Goal: Task Accomplishment & Management: Use online tool/utility

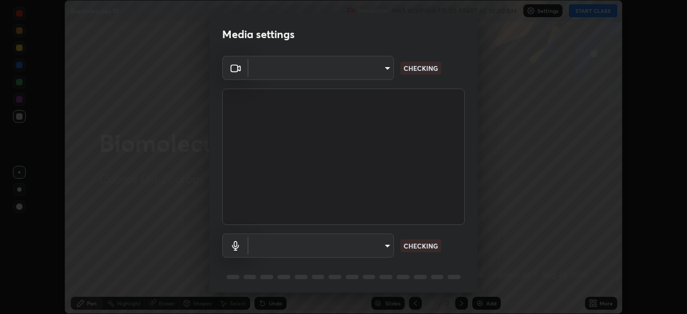
scroll to position [314, 687]
type input "4cdb2335677a50284d4d52bfea2454a8eb2b8fde0954bdd1b922a39853c109bf"
click at [383, 247] on body "Erase all Biomolecules 10 Recording WAS SCHEDULED TO START AT 10:40 AM Settings…" at bounding box center [343, 157] width 687 height 314
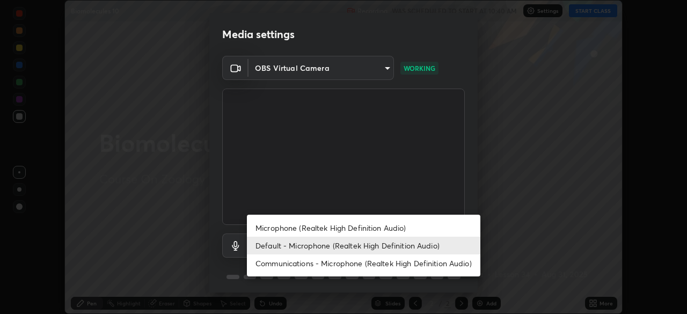
click at [392, 228] on li "Microphone (Realtek High Definition Audio)" at bounding box center [363, 228] width 233 height 18
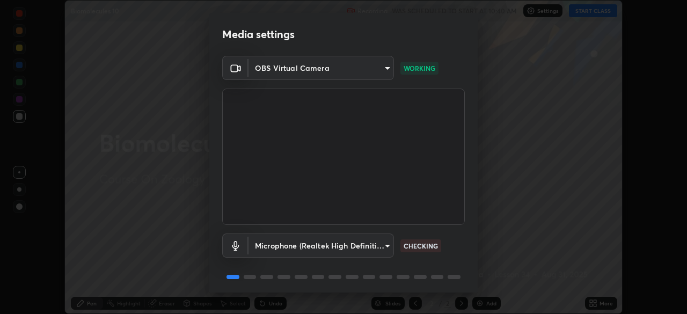
click at [383, 247] on body "Erase all Biomolecules 10 Recording WAS SCHEDULED TO START AT 10:40 AM Settings…" at bounding box center [343, 157] width 687 height 314
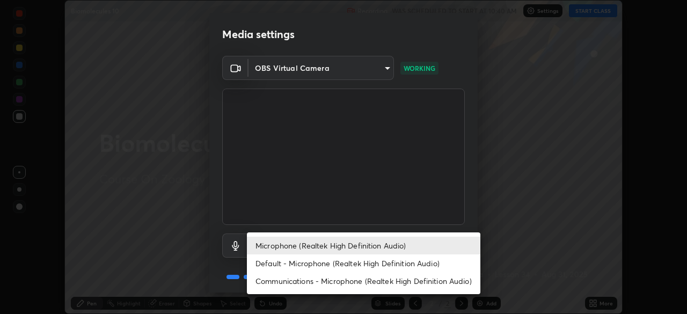
click at [384, 261] on li "Default - Microphone (Realtek High Definition Audio)" at bounding box center [363, 263] width 233 height 18
type input "default"
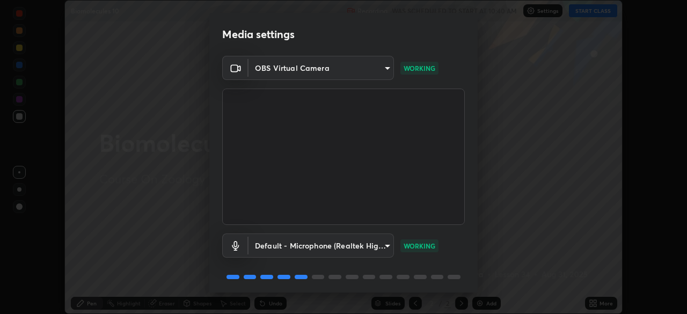
scroll to position [23, 0]
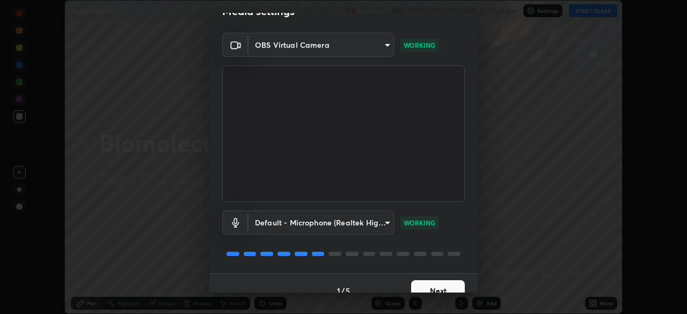
click at [443, 284] on button "Next" at bounding box center [438, 290] width 54 height 21
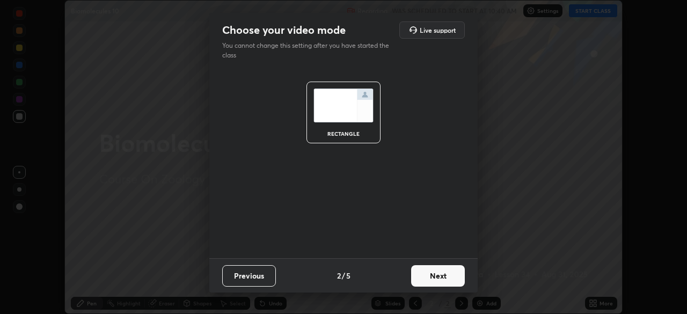
scroll to position [0, 0]
click at [440, 278] on button "Next" at bounding box center [438, 275] width 54 height 21
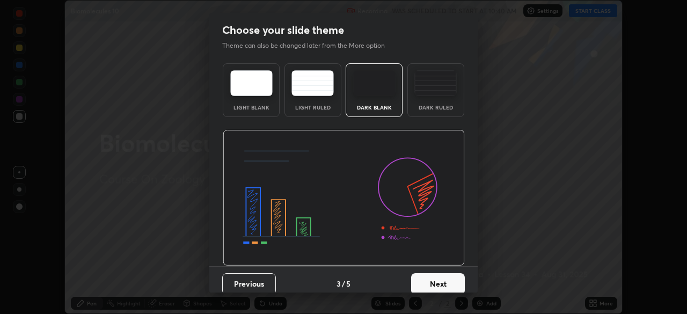
click at [456, 285] on button "Next" at bounding box center [438, 283] width 54 height 21
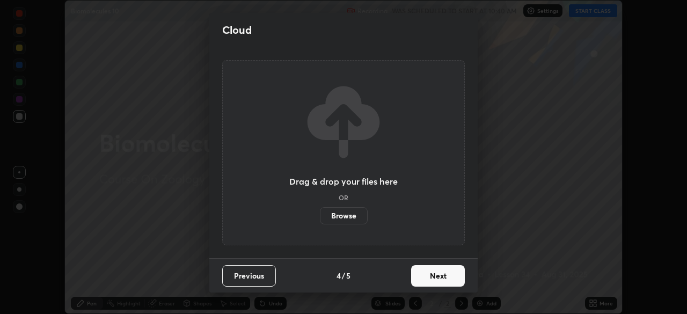
click at [454, 280] on button "Next" at bounding box center [438, 275] width 54 height 21
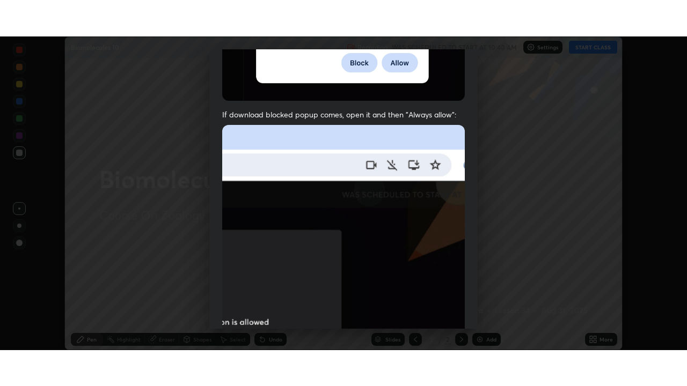
scroll to position [257, 0]
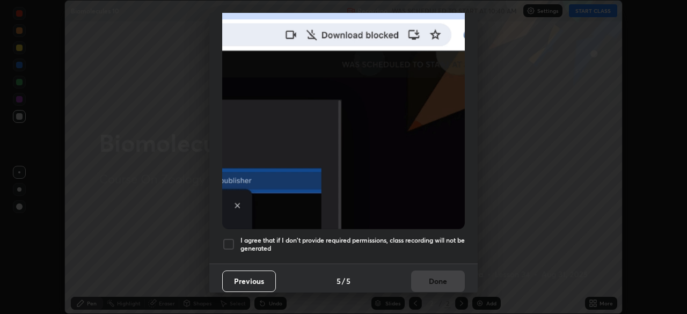
click at [440, 244] on h5 "I agree that if I don't provide required permissions, class recording will not …" at bounding box center [352, 244] width 224 height 17
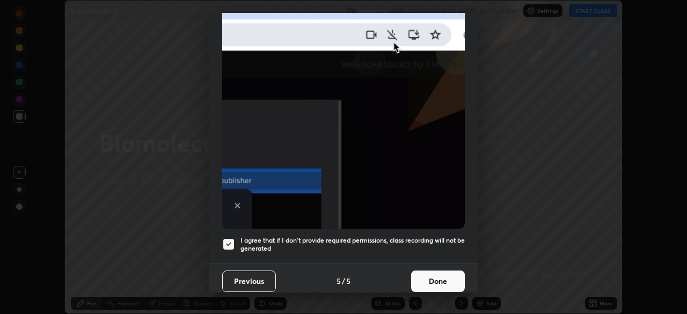
click at [439, 277] on button "Done" at bounding box center [438, 280] width 54 height 21
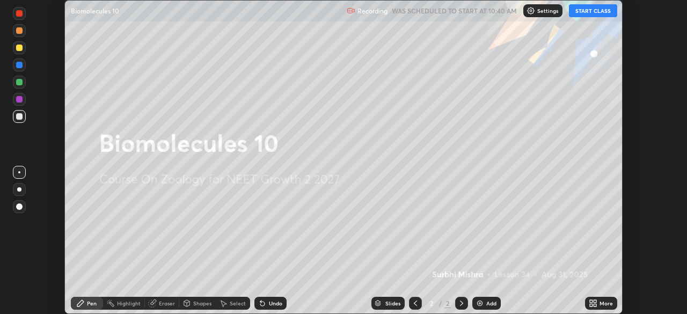
click at [599, 10] on button "START CLASS" at bounding box center [593, 10] width 48 height 13
click at [594, 305] on icon at bounding box center [594, 305] width 3 height 3
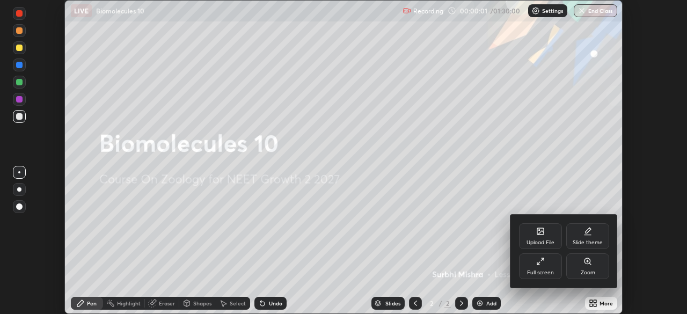
click at [545, 273] on div "Full screen" at bounding box center [540, 272] width 27 height 5
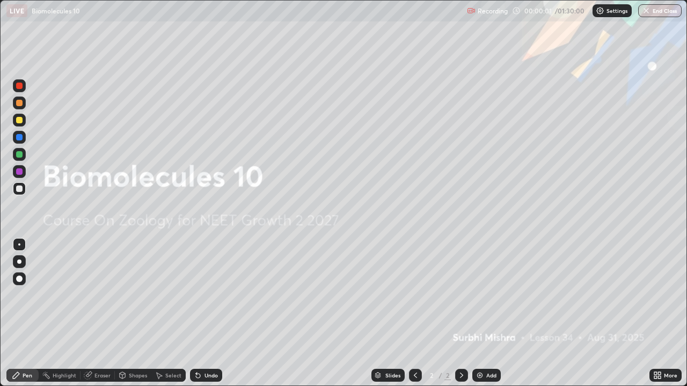
scroll to position [386, 687]
click at [487, 313] on div "Add" at bounding box center [491, 375] width 10 height 5
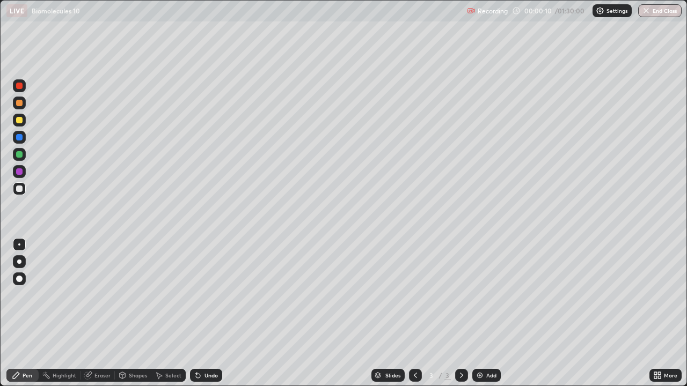
click at [21, 104] on div at bounding box center [19, 103] width 6 height 6
click at [207, 313] on div "Undo" at bounding box center [210, 375] width 13 height 5
click at [167, 313] on div "Select" at bounding box center [173, 375] width 16 height 5
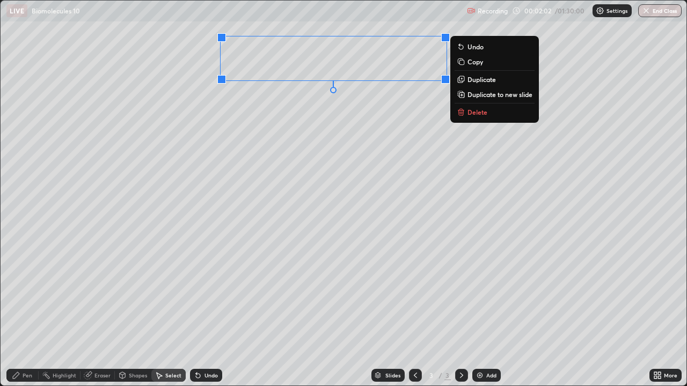
click at [26, 313] on div "Pen" at bounding box center [28, 375] width 10 height 5
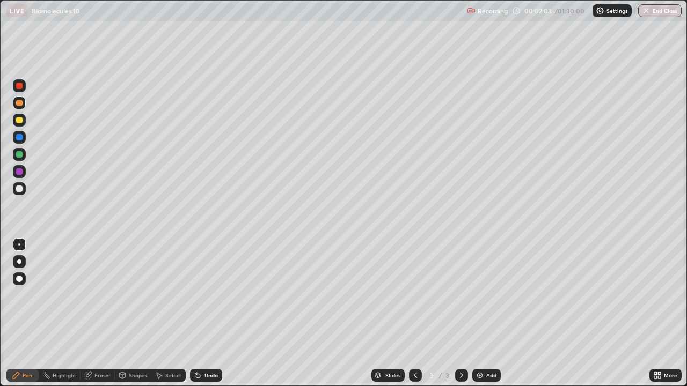
click at [22, 121] on div at bounding box center [19, 120] width 6 height 6
click at [97, 313] on div "Eraser" at bounding box center [97, 375] width 34 height 13
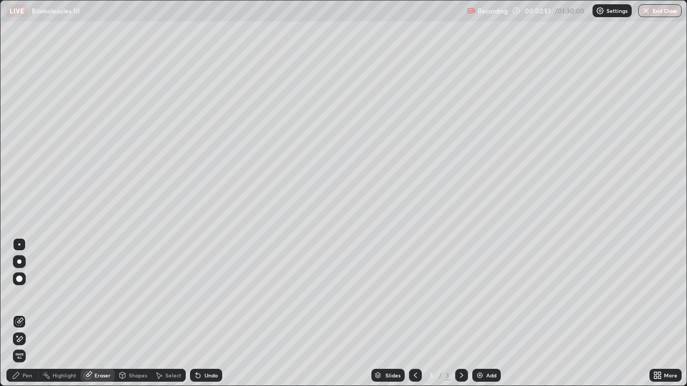
click at [23, 313] on div "Pen" at bounding box center [22, 375] width 32 height 13
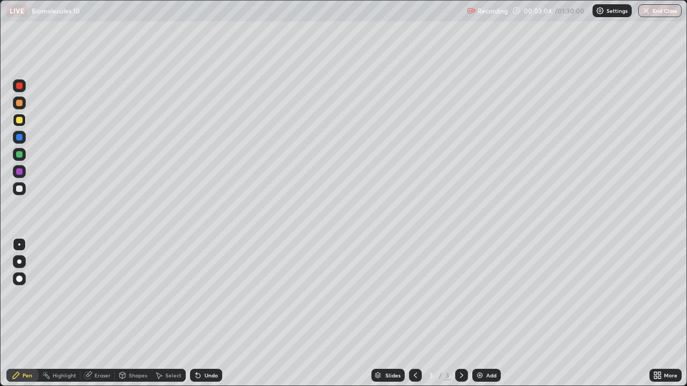
click at [23, 195] on div at bounding box center [19, 188] width 13 height 17
click at [23, 123] on div at bounding box center [19, 120] width 13 height 13
click at [21, 193] on div at bounding box center [19, 188] width 13 height 13
click at [196, 313] on icon at bounding box center [198, 376] width 4 height 4
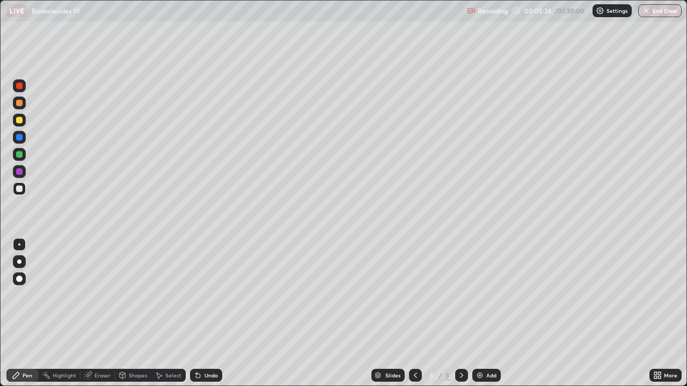
click at [197, 313] on icon at bounding box center [198, 375] width 9 height 9
click at [22, 120] on div at bounding box center [19, 120] width 6 height 6
click at [23, 193] on div at bounding box center [19, 188] width 13 height 13
click at [210, 313] on div "Undo" at bounding box center [210, 375] width 13 height 5
click at [215, 313] on div "Undo" at bounding box center [210, 375] width 13 height 5
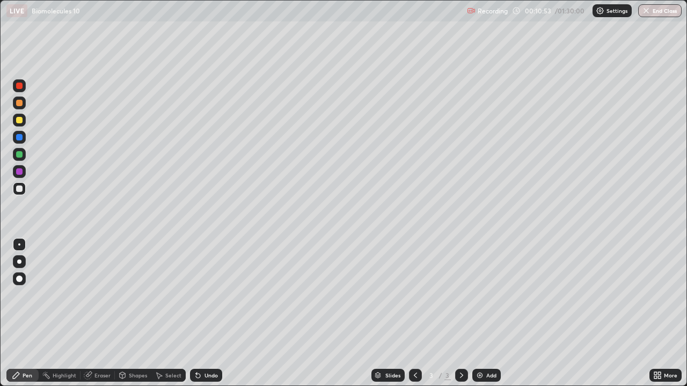
click at [480, 313] on img at bounding box center [479, 375] width 9 height 9
click at [24, 120] on div at bounding box center [19, 120] width 13 height 13
click at [167, 313] on div "Select" at bounding box center [173, 375] width 16 height 5
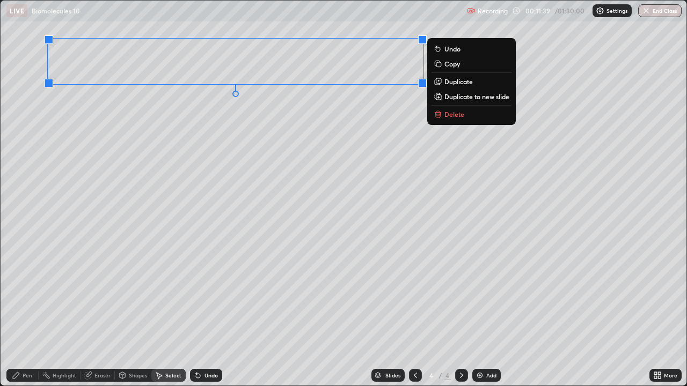
click at [32, 313] on div "Pen" at bounding box center [22, 375] width 32 height 13
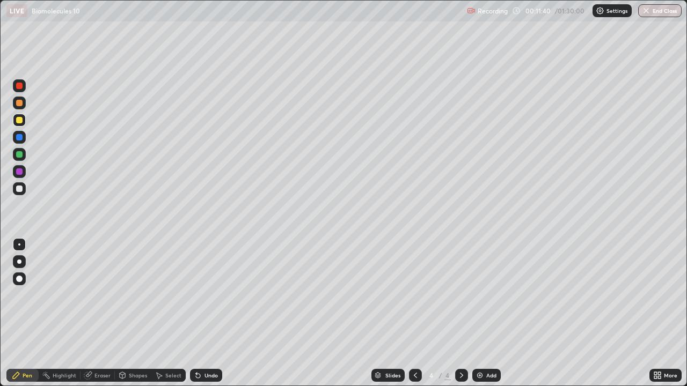
click at [130, 313] on div "Shapes" at bounding box center [138, 375] width 18 height 5
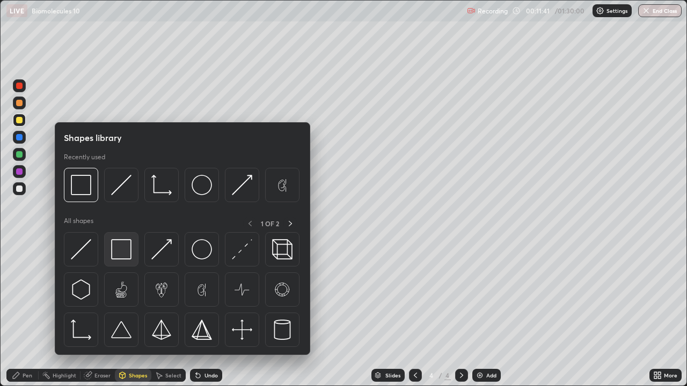
click at [128, 256] on img at bounding box center [121, 249] width 20 height 20
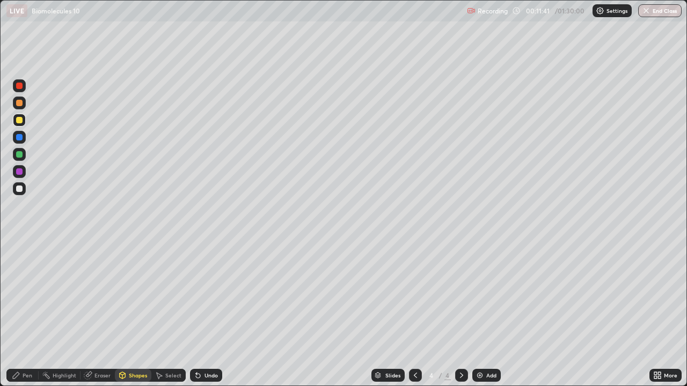
click at [23, 192] on div at bounding box center [19, 188] width 13 height 13
click at [33, 313] on div "Pen" at bounding box center [22, 375] width 32 height 13
click at [21, 122] on div at bounding box center [19, 120] width 6 height 6
click at [23, 191] on div at bounding box center [19, 188] width 13 height 13
click at [211, 313] on div "Undo" at bounding box center [210, 375] width 13 height 5
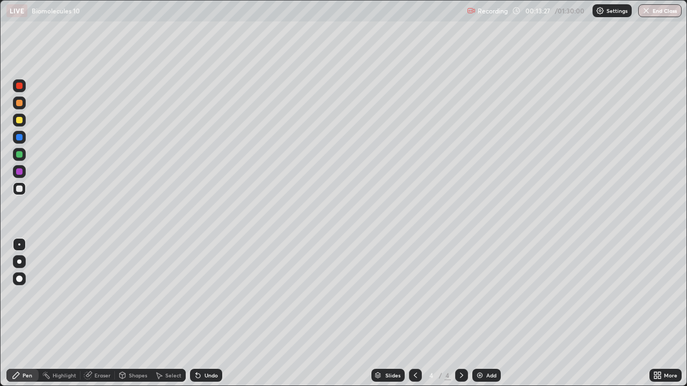
click at [214, 313] on div "Undo" at bounding box center [206, 375] width 32 height 13
click at [213, 313] on div "Undo" at bounding box center [210, 375] width 13 height 5
click at [23, 87] on div at bounding box center [19, 85] width 13 height 13
click at [20, 193] on div at bounding box center [19, 188] width 13 height 13
click at [200, 313] on icon at bounding box center [198, 375] width 9 height 9
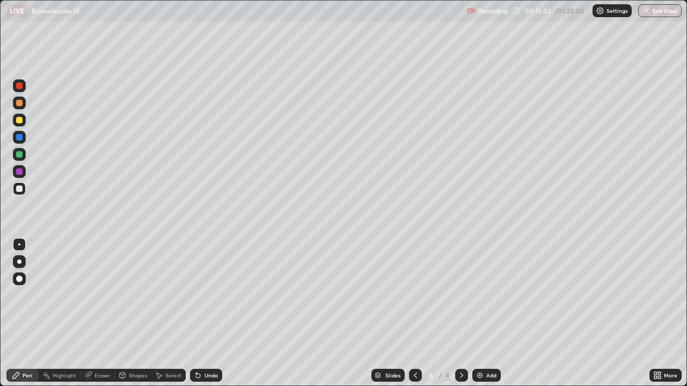
click at [214, 313] on div "Undo" at bounding box center [210, 375] width 13 height 5
click at [216, 313] on div "Undo" at bounding box center [206, 375] width 32 height 13
click at [217, 313] on div "Undo" at bounding box center [206, 375] width 32 height 13
click at [494, 313] on div "Add" at bounding box center [491, 375] width 10 height 5
click at [23, 87] on div at bounding box center [19, 85] width 13 height 13
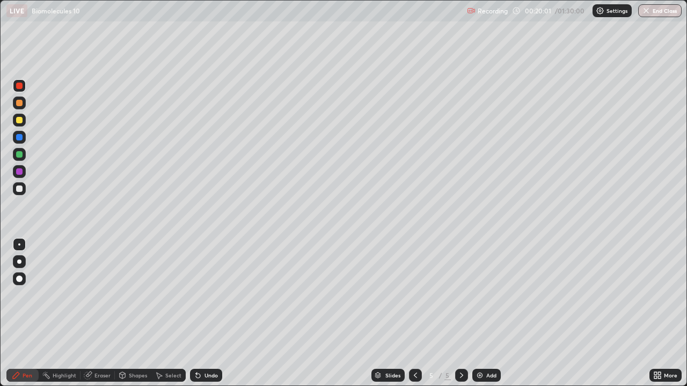
click at [162, 313] on div "Select" at bounding box center [168, 375] width 34 height 13
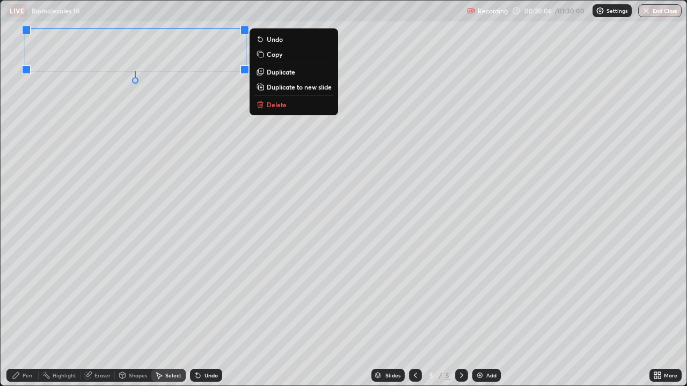
click at [30, 313] on div "Pen" at bounding box center [28, 375] width 10 height 5
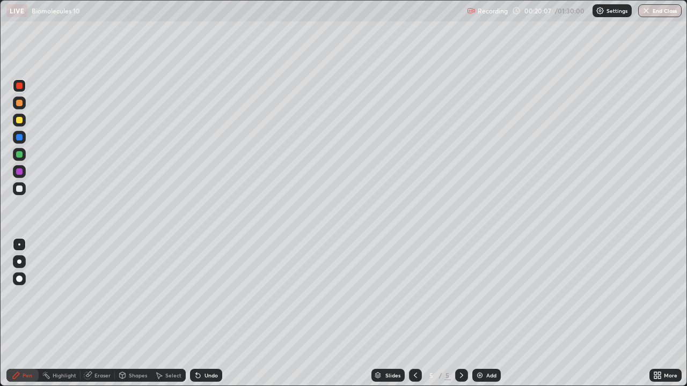
click at [23, 191] on div at bounding box center [19, 188] width 13 height 13
click at [106, 313] on div "Eraser" at bounding box center [102, 375] width 16 height 5
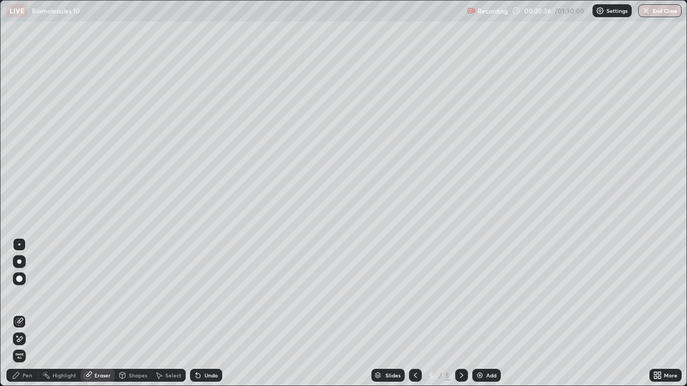
click at [31, 313] on div "Pen" at bounding box center [28, 375] width 10 height 5
